Goal: Information Seeking & Learning: Check status

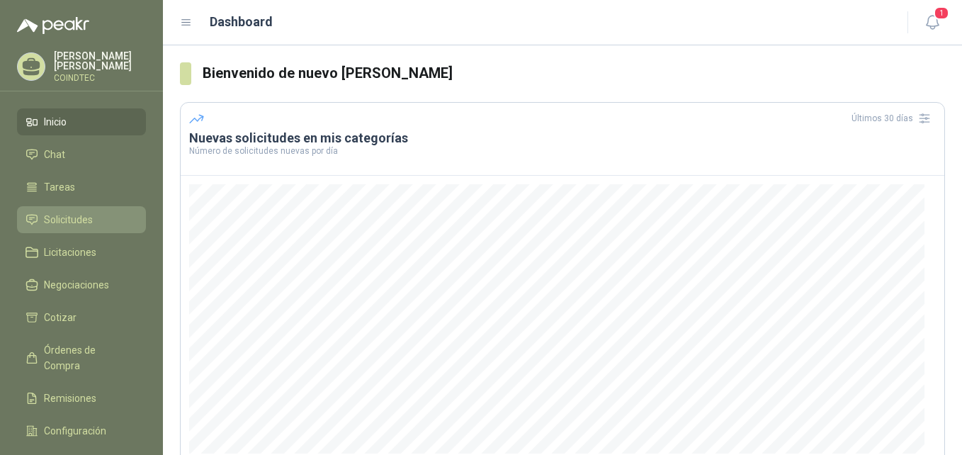
click at [116, 215] on li "Solicitudes" at bounding box center [82, 220] width 112 height 16
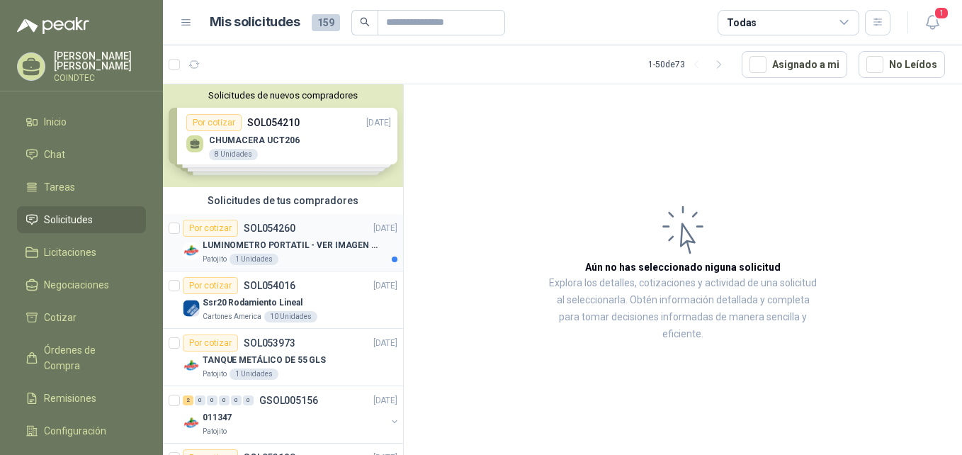
click at [320, 246] on p "LUMINOMETRO PORTATIL - VER IMAGEN ADJUNTA" at bounding box center [291, 245] width 176 height 13
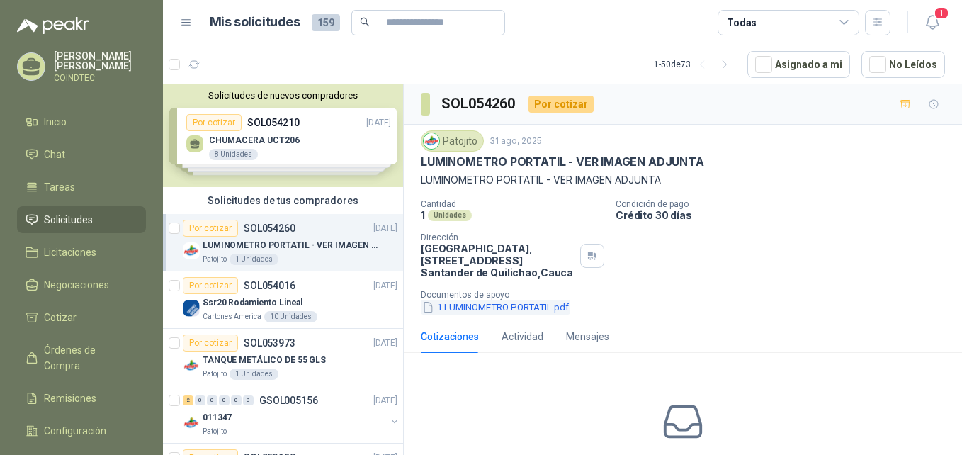
click at [516, 309] on button "1 LUMINOMETRO PORTATIL.pdf" at bounding box center [496, 307] width 150 height 15
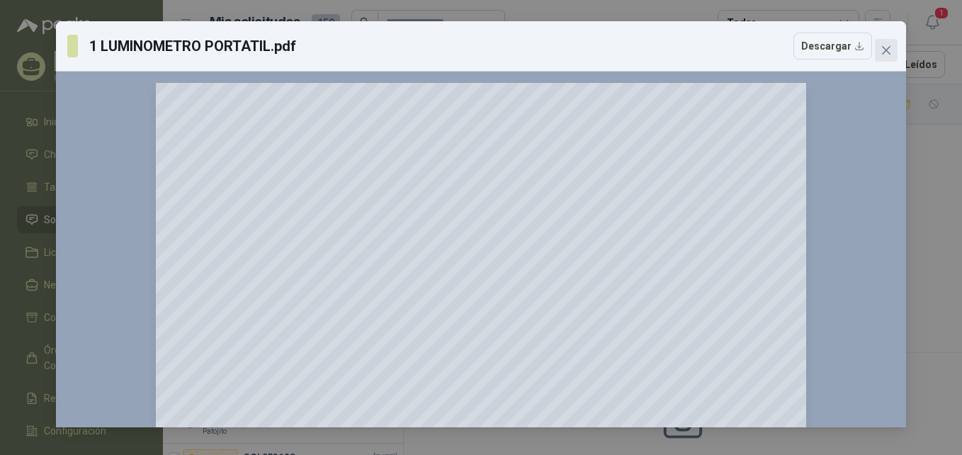
click at [885, 43] on button "Close" at bounding box center [886, 50] width 23 height 23
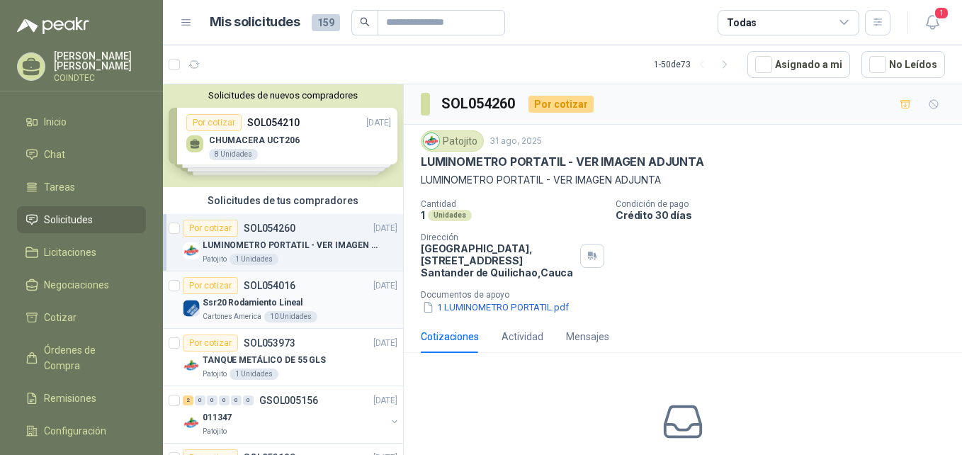
click at [334, 314] on div "Cartones America 10 Unidades" at bounding box center [300, 316] width 195 height 11
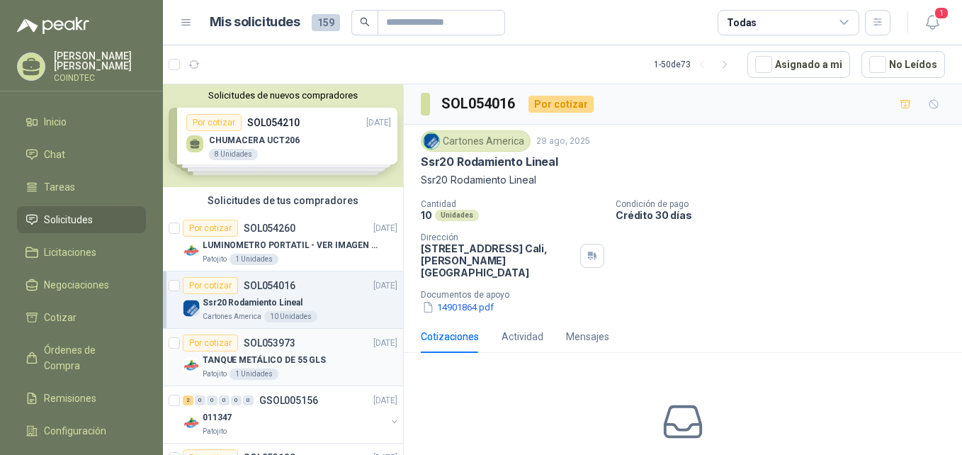
click at [329, 363] on div "TANQUE METÁLICO DE 55 GLS" at bounding box center [300, 359] width 195 height 17
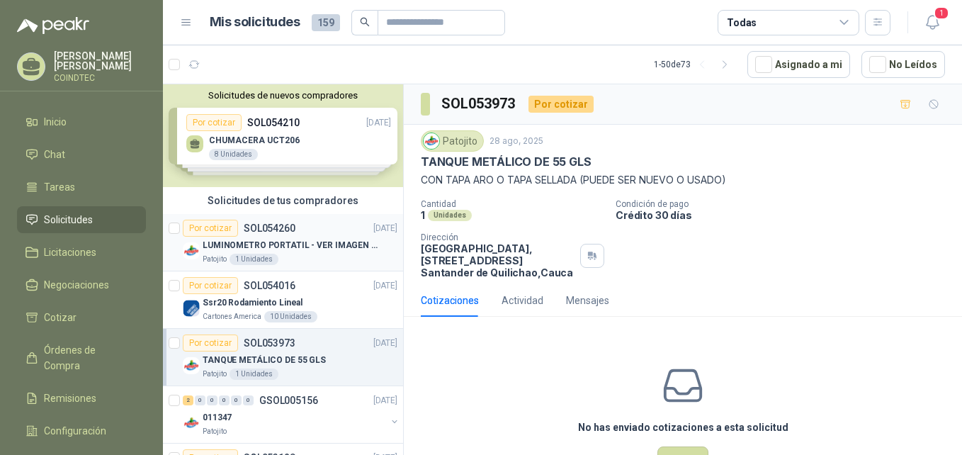
click at [330, 249] on p "LUMINOMETRO PORTATIL - VER IMAGEN ADJUNTA" at bounding box center [291, 245] width 176 height 13
